Goal: Book appointment/travel/reservation

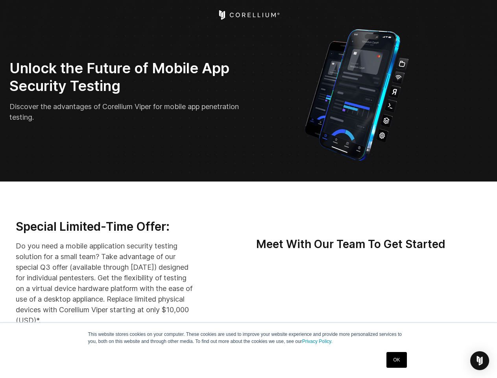
click at [480, 361] on img "Open Intercom Messenger" at bounding box center [479, 360] width 9 height 9
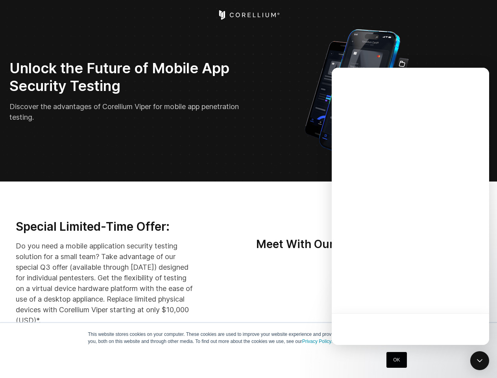
click at [420, 297] on div at bounding box center [410, 206] width 157 height 277
click at [457, 297] on div at bounding box center [410, 206] width 157 height 277
